Goal: Task Accomplishment & Management: Complete application form

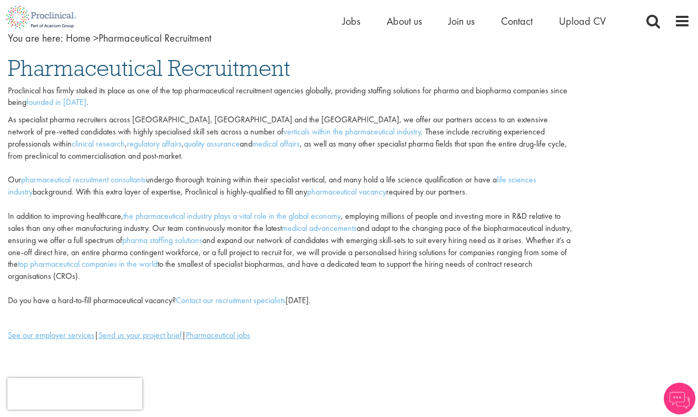
scroll to position [68, 0]
click at [240, 294] on link "Contact our recruitment specialists" at bounding box center [231, 299] width 110 height 11
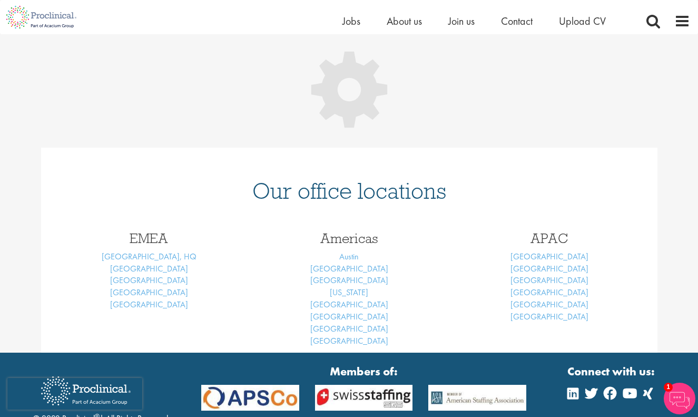
scroll to position [108, 0]
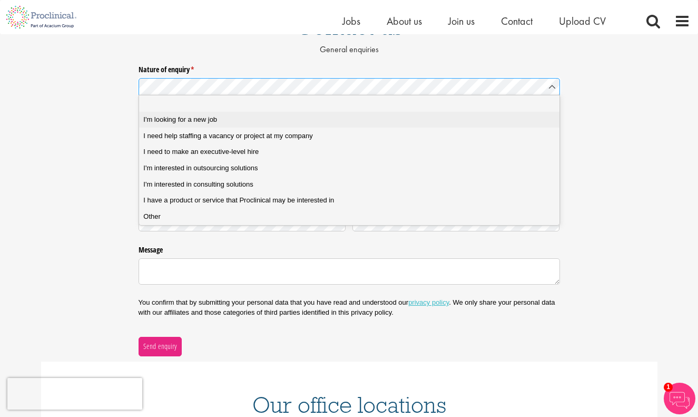
click at [205, 120] on span "I'm looking for a new job" at bounding box center [180, 119] width 74 height 9
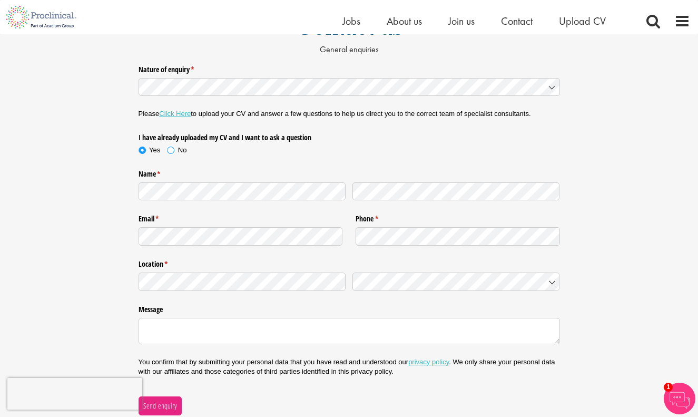
click at [172, 146] on span at bounding box center [170, 150] width 11 height 11
click at [187, 318] on textarea "Message" at bounding box center [350, 331] width 422 height 26
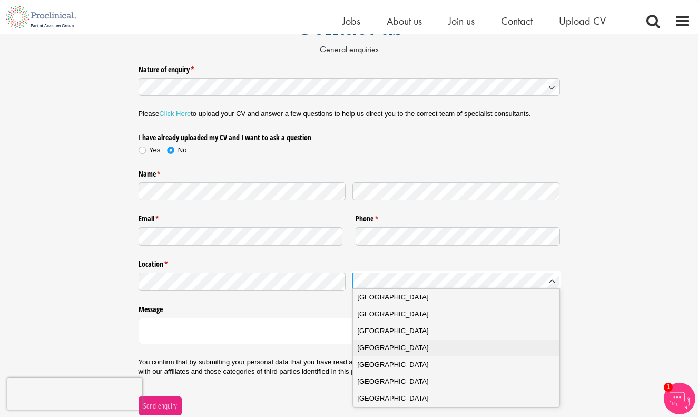
click at [379, 350] on span "United Kingdom" at bounding box center [392, 348] width 71 height 11
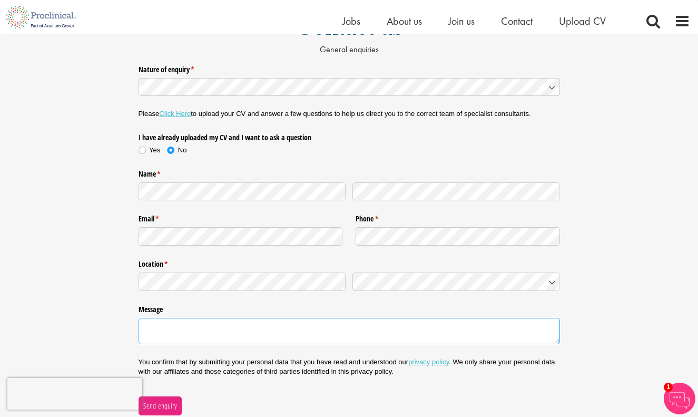
click at [174, 327] on textarea "Message" at bounding box center [350, 331] width 422 height 26
paste textarea "Dear Hiring Team, I hope this email finds you well. My name is Dr. Sima Singh, …"
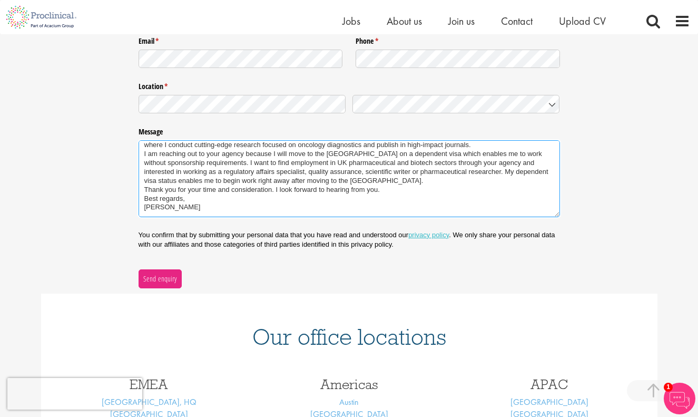
scroll to position [295, 0]
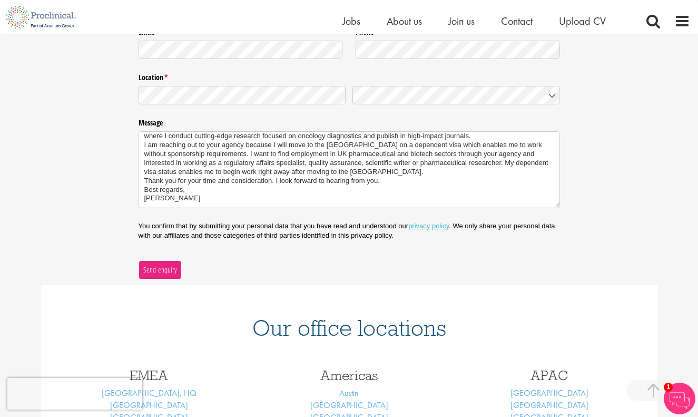
type textarea "Dear Hiring Team, I hope this email finds you well. My name is Dr. Sima Singh, …"
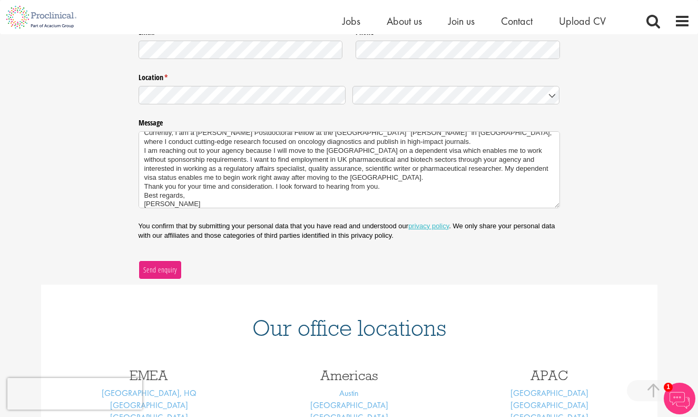
click at [165, 269] on span "Send enquiry" at bounding box center [160, 270] width 34 height 12
